Goal: Task Accomplishment & Management: Use online tool/utility

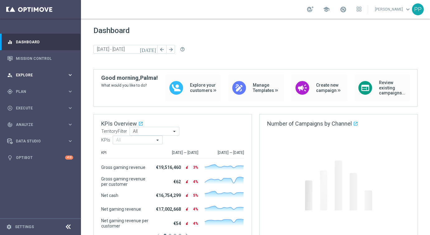
click at [28, 72] on div "person_search Explore keyboard_arrow_right" at bounding box center [40, 75] width 80 height 17
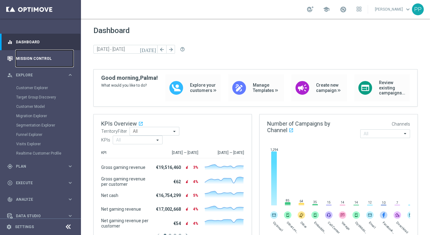
click at [22, 61] on link "Mission Control" at bounding box center [44, 58] width 57 height 17
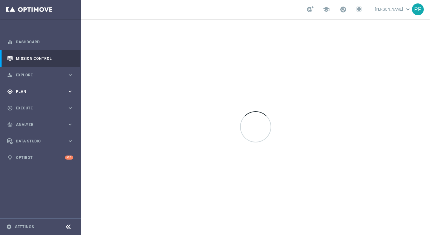
click at [23, 88] on div "gps_fixed Plan keyboard_arrow_right" at bounding box center [40, 91] width 80 height 17
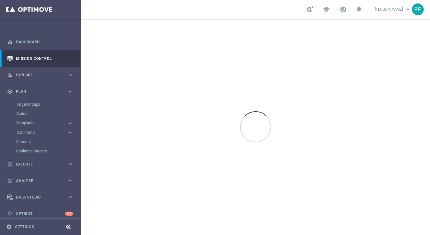
click at [21, 126] on accordion "Templates keyboard_arrow_right Optimail OptiMobile In-App OptiMobile Push Embed…" at bounding box center [48, 122] width 64 height 9
click at [20, 122] on span "Templates" at bounding box center [39, 123] width 45 height 4
click at [22, 133] on link "Optimail" at bounding box center [41, 132] width 45 height 5
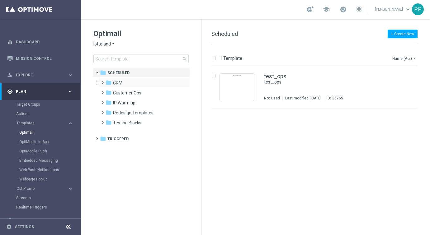
click at [103, 81] on span at bounding box center [101, 79] width 3 height 2
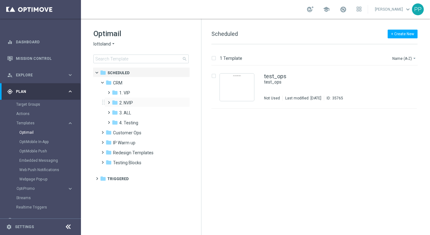
click at [107, 101] on span at bounding box center [107, 99] width 3 height 2
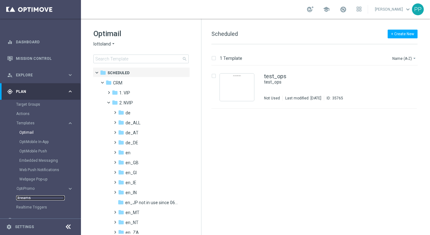
click at [25, 199] on link "Streams" at bounding box center [40, 197] width 49 height 5
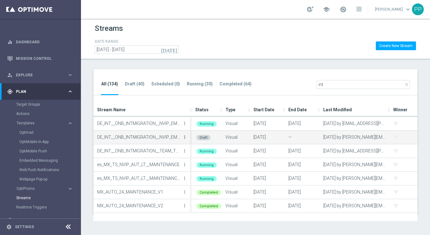
type input "int"
click at [185, 136] on icon "more_vert" at bounding box center [184, 137] width 5 height 5
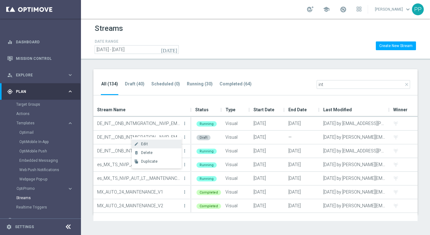
click at [160, 143] on div "Edit" at bounding box center [160, 144] width 38 height 4
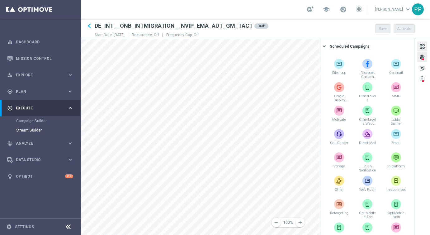
click at [420, 56] on div "settings" at bounding box center [422, 58] width 6 height 8
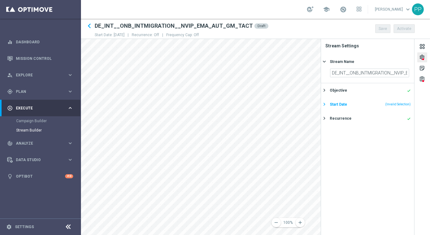
click at [326, 104] on icon "keyboard_arrow_right" at bounding box center [324, 104] width 6 height 6
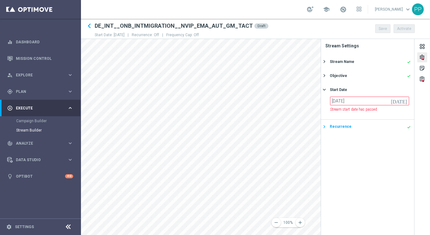
click at [328, 124] on div "keyboard_arrow_right" at bounding box center [324, 127] width 7 height 6
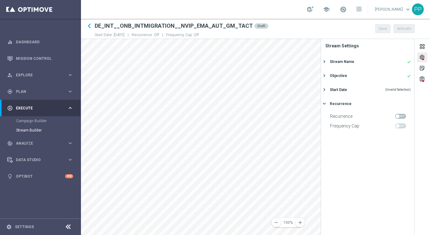
click at [401, 115] on span at bounding box center [400, 116] width 11 height 5
click at [401, 115] on input "checkbox" at bounding box center [400, 116] width 11 height 5
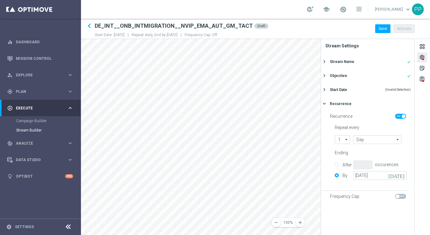
click at [401, 115] on span at bounding box center [400, 116] width 11 height 5
click at [401, 115] on input "checkbox" at bounding box center [400, 116] width 11 height 5
checkbox input "false"
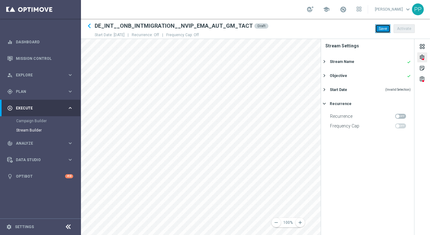
click at [379, 31] on button "Save" at bounding box center [382, 28] width 15 height 9
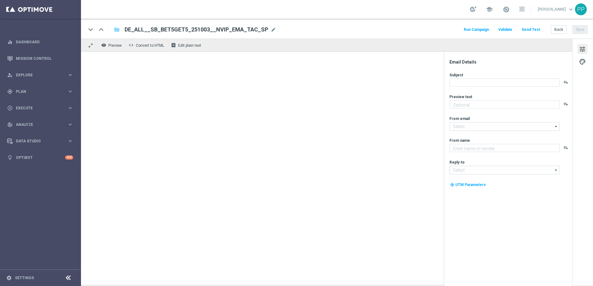
type textarea "Du hast die freie Wahl, welche Ligen und Spiele du wettest."
type input "mail@crm.lottoland.com"
type textarea "Lottoland"
type input "service@lottoland.com"
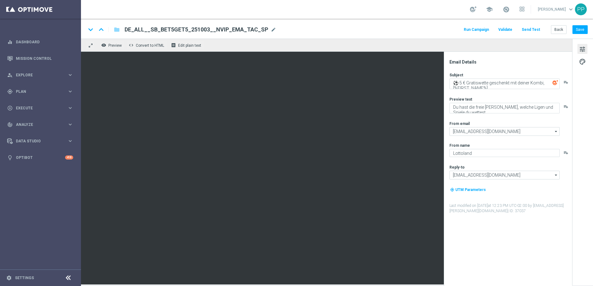
click at [529, 31] on button "Send Test" at bounding box center [531, 30] width 20 height 8
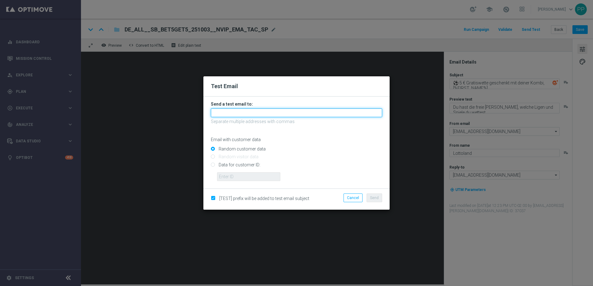
click at [225, 115] on input "text" at bounding box center [296, 112] width 171 height 9
type input "max.pichon@lottoland.com"
click at [374, 199] on span "Send" at bounding box center [374, 198] width 9 height 4
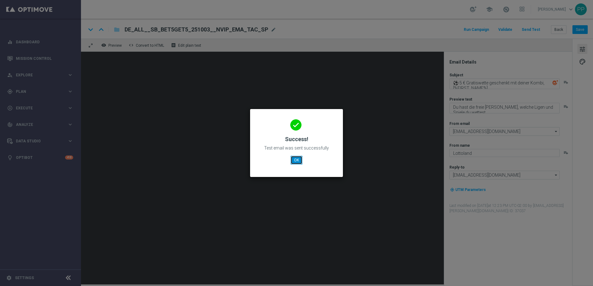
click at [296, 159] on button "OK" at bounding box center [297, 160] width 12 height 9
